Goal: Navigation & Orientation: Find specific page/section

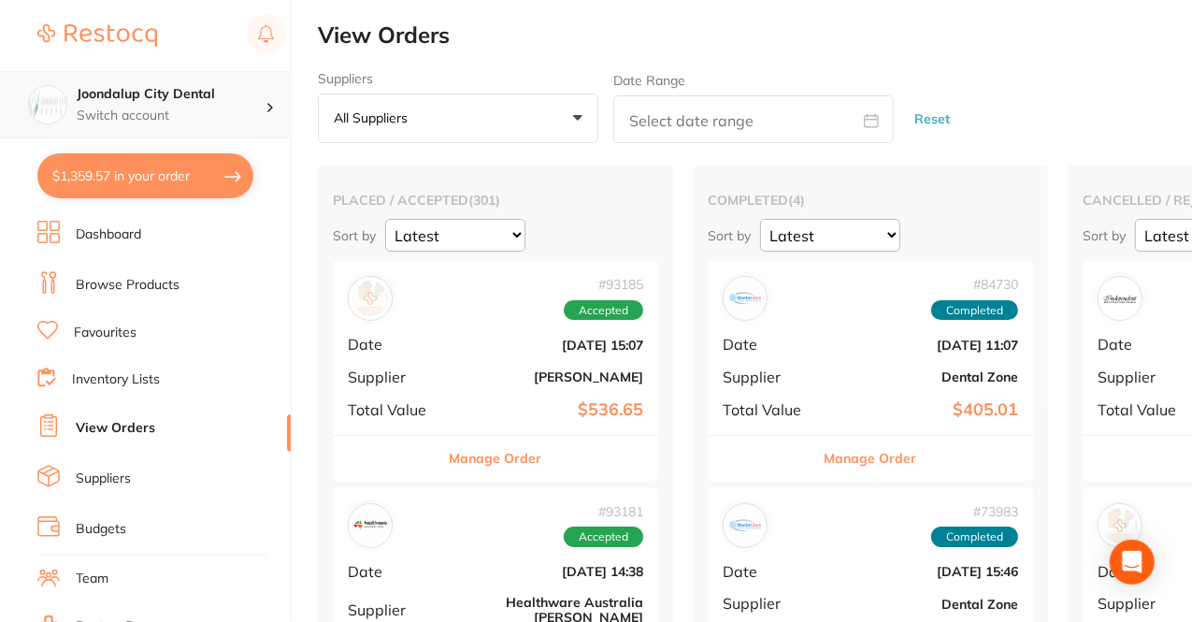
click at [219, 80] on div "Joondalup City Dental Switch account" at bounding box center [145, 104] width 290 height 67
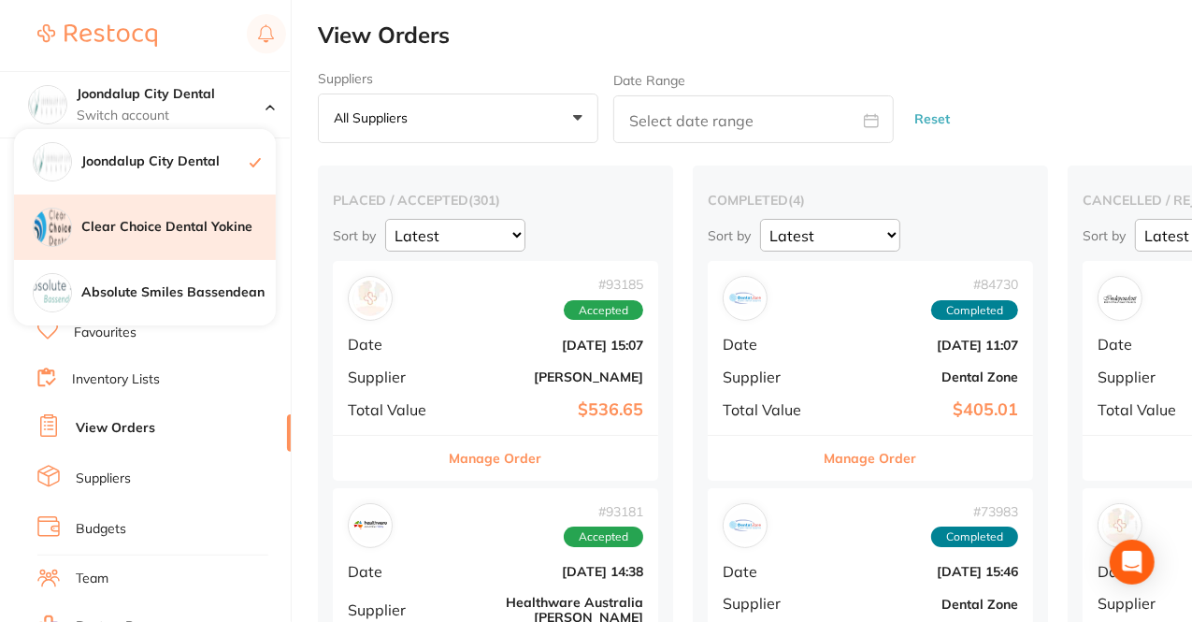
click at [193, 240] on div "Clear Choice Dental Yokine" at bounding box center [145, 226] width 262 height 65
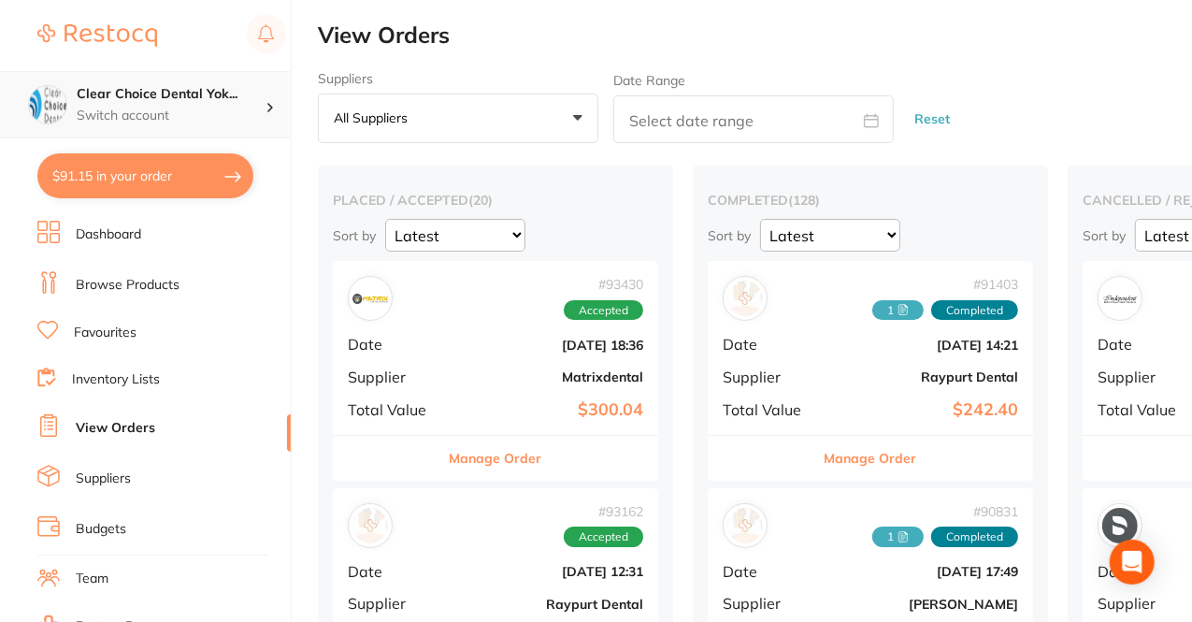
drag, startPoint x: 0, startPoint y: 0, endPoint x: 252, endPoint y: 94, distance: 269.5
click at [252, 94] on h4 "Clear Choice Dental Yok..." at bounding box center [171, 94] width 189 height 19
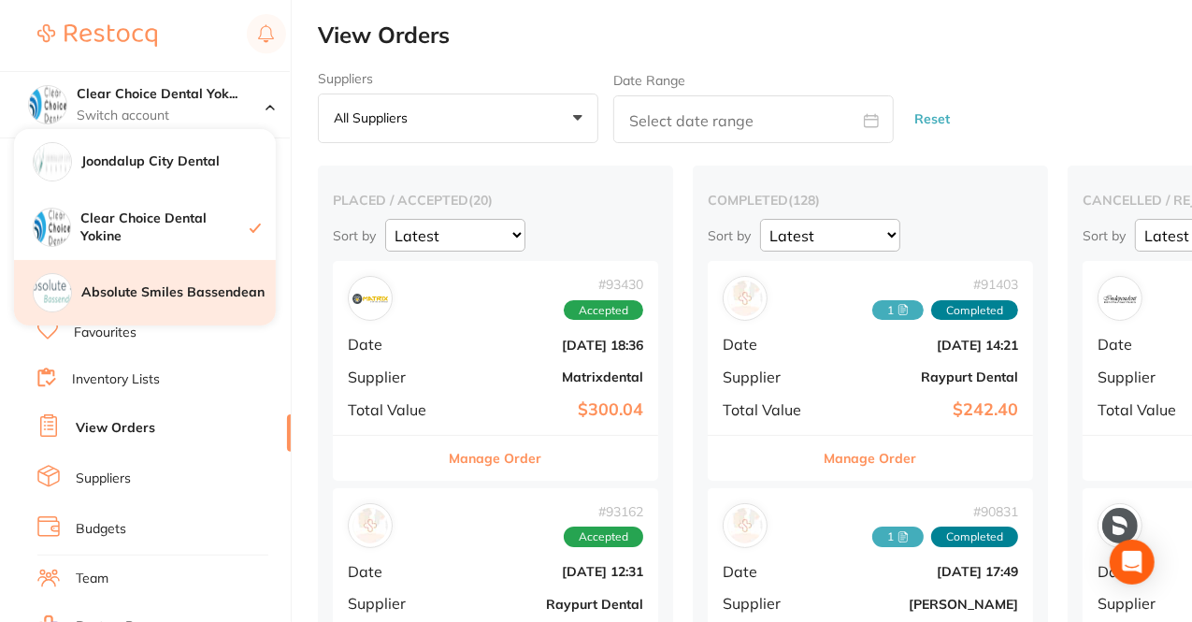
click at [181, 296] on h4 "Absolute Smiles Bassendean" at bounding box center [178, 292] width 194 height 19
